Goal: Find specific page/section: Find specific page/section

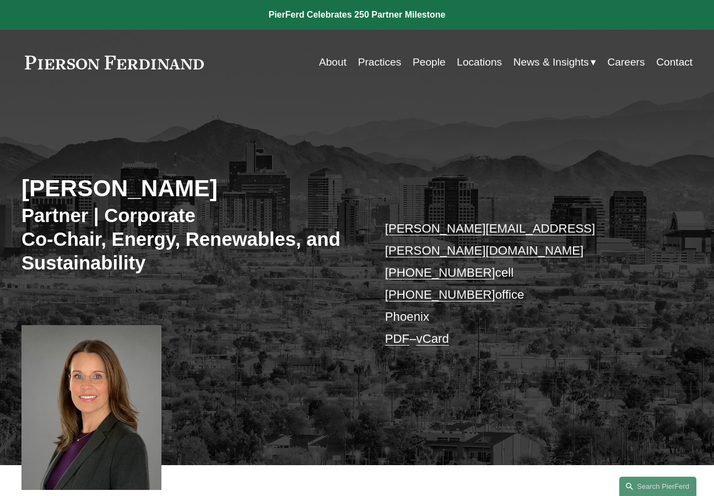
click at [167, 65] on link at bounding box center [114, 63] width 186 height 14
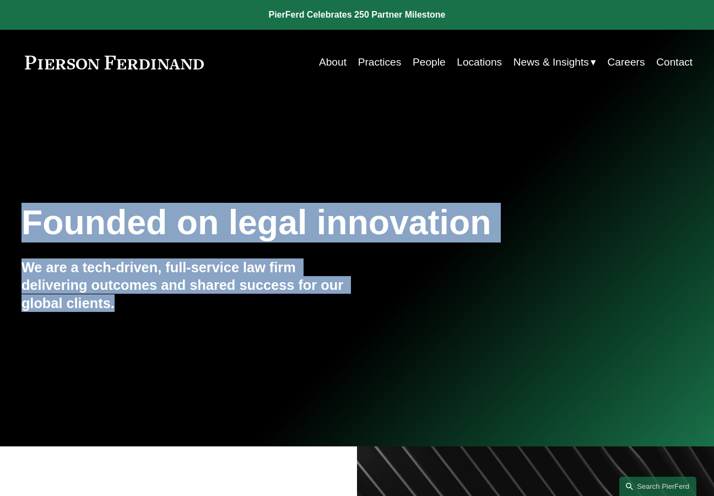
drag, startPoint x: 135, startPoint y: 307, endPoint x: 23, endPoint y: 228, distance: 137.1
click at [23, 228] on div "Founded on legal innovation We are a tech-driven, full-service law firm deliver…" at bounding box center [357, 271] width 714 height 140
click at [23, 228] on h1 "Founded on legal innovation" at bounding box center [300, 223] width 559 height 40
drag, startPoint x: 23, startPoint y: 228, endPoint x: 133, endPoint y: 314, distance: 140.0
click at [133, 314] on div "Founded on legal innovation We are a tech-driven, full-service law firm deliver…" at bounding box center [357, 271] width 714 height 140
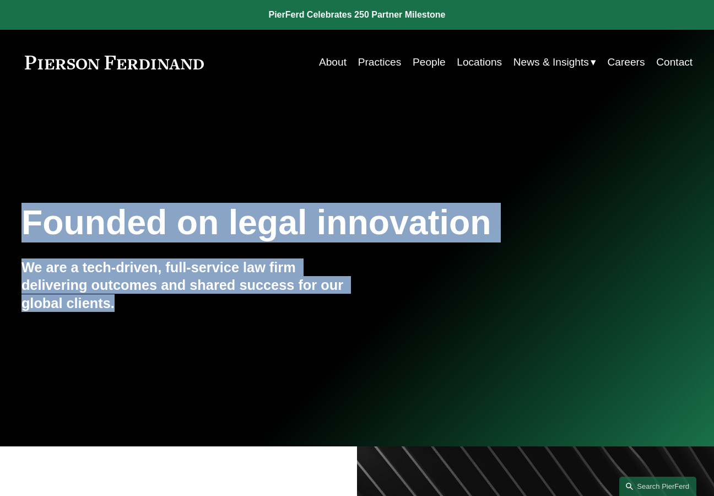
click at [133, 314] on div "Founded on legal innovation We are a tech-driven, full-service law firm deliver…" at bounding box center [357, 271] width 714 height 140
